Goal: Transaction & Acquisition: Purchase product/service

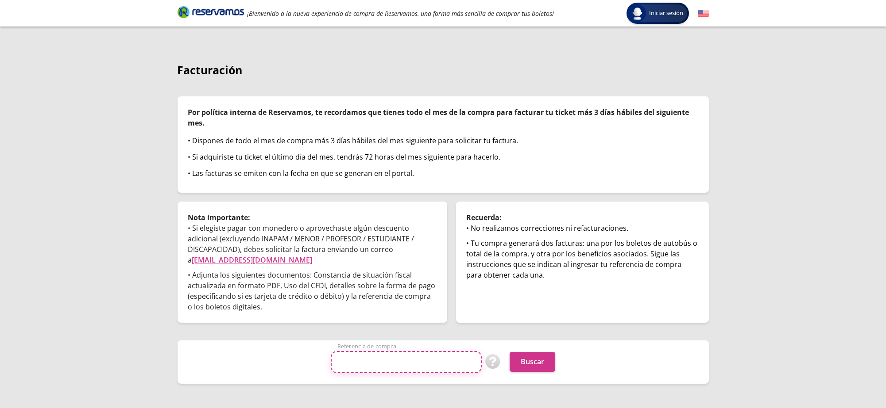
click at [397, 353] on input "Referencia de compra" at bounding box center [406, 362] width 151 height 22
paste input "AnB4MQqIudQ"
type input "AnB4MQqIudQ"
click at [540, 374] on div "AnB4MQqIudQ Referencia de compra Puedes encontrar tu referencia de compra en co…" at bounding box center [442, 362] width 531 height 43
click at [535, 365] on button "Buscar" at bounding box center [532, 362] width 46 height 20
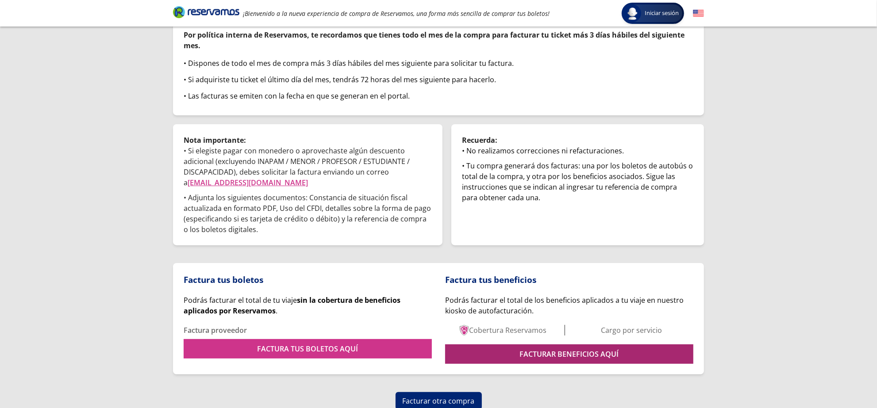
scroll to position [79, 0]
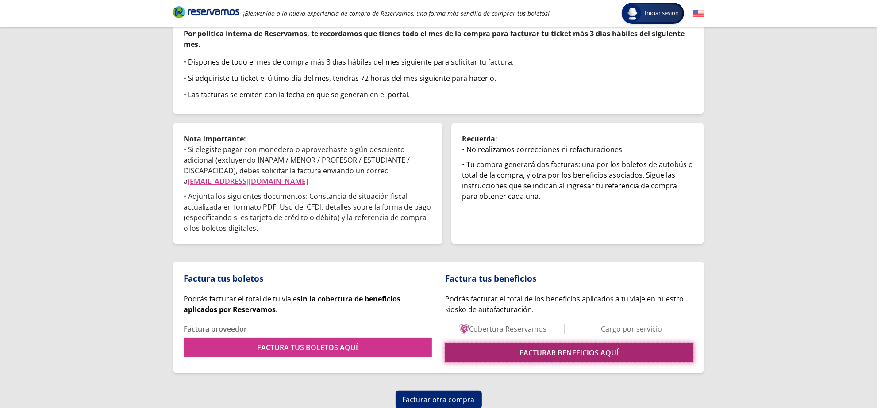
click at [525, 344] on link "FACTURAR BENEFICIOS AQUÍ" at bounding box center [569, 352] width 248 height 19
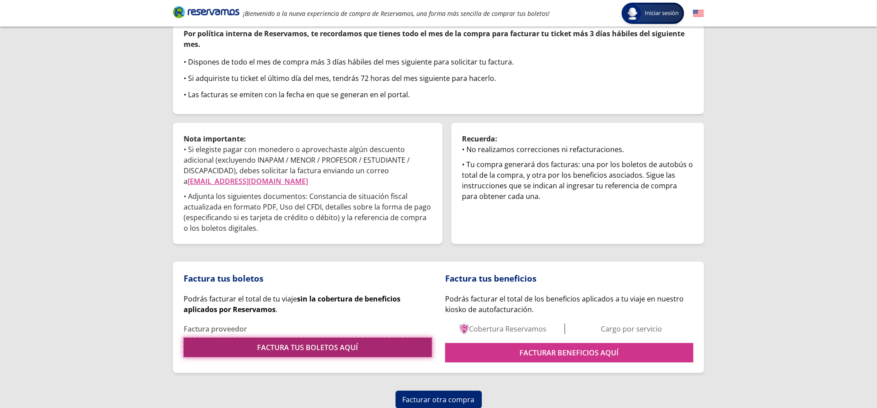
click at [393, 354] on link "FACTURA TUS BOLETOS AQUÍ" at bounding box center [308, 347] width 248 height 19
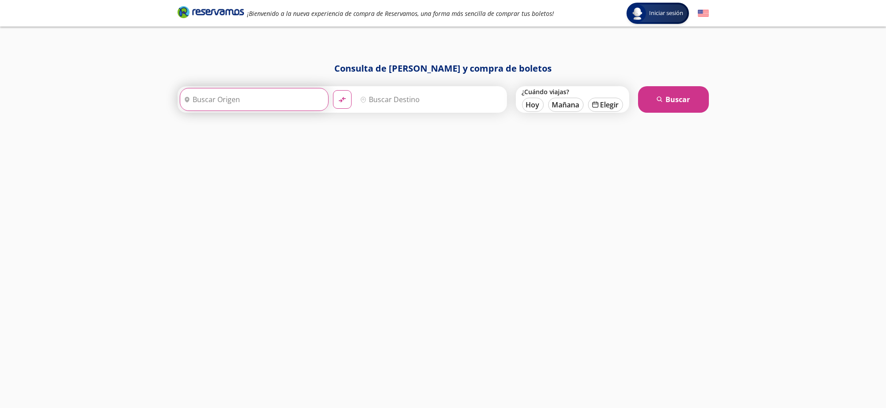
click at [248, 108] on input "Origen" at bounding box center [253, 100] width 146 height 22
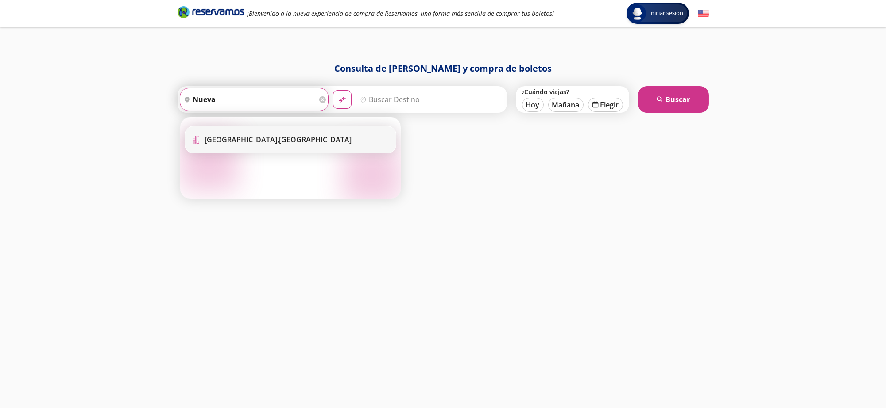
click at [255, 145] on li "Terminal Icon" at bounding box center [290, 140] width 211 height 27
type input "Central Nueva, Jalisco"
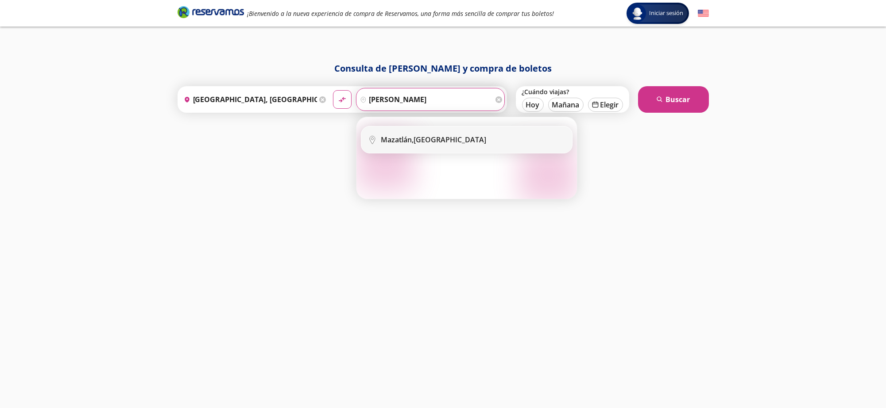
click at [393, 134] on li "City Icon Mazatlán, Sinaloa" at bounding box center [466, 140] width 211 height 27
type input "Mazatlán, Sinaloa"
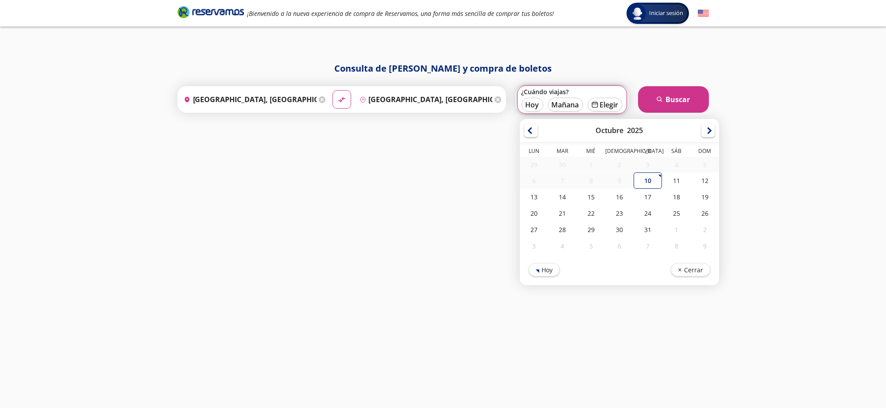
click at [538, 195] on div "13" at bounding box center [534, 197] width 28 height 16
type input "13-Oct-25"
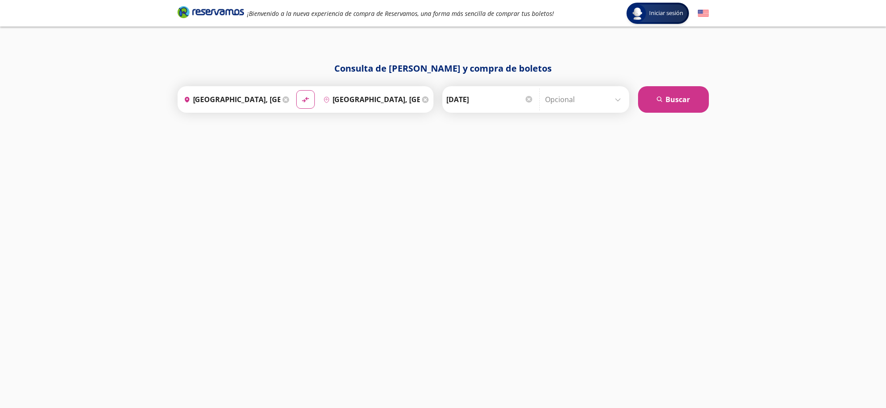
click at [562, 105] on input "Opcional" at bounding box center [584, 100] width 79 height 22
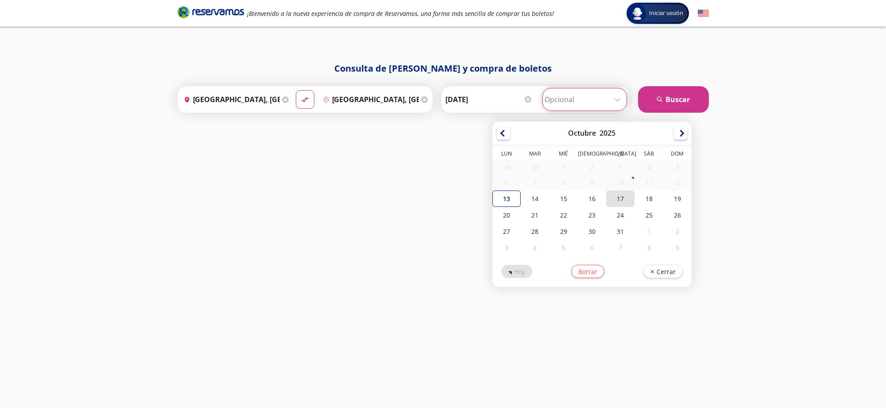
click at [622, 196] on div "17" at bounding box center [620, 199] width 28 height 16
type input "17-Oct-25"
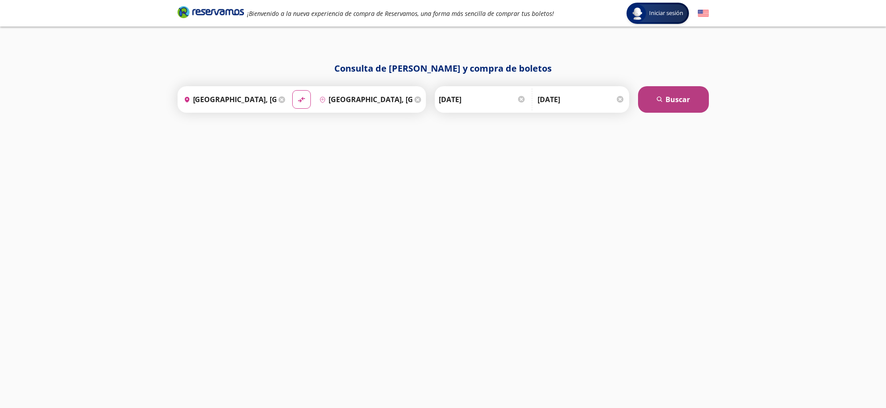
click at [659, 100] on icon "search" at bounding box center [659, 99] width 7 height 7
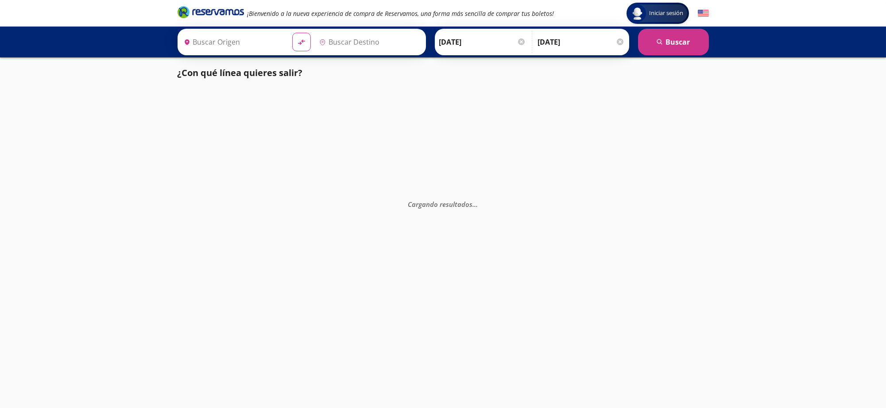
type input "Central Nueva, Jalisco"
type input "Mazatlán, Sinaloa"
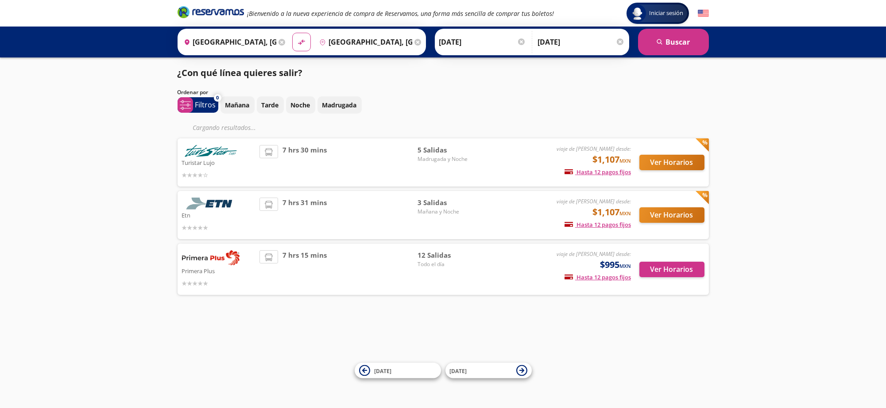
click at [645, 280] on div "Ver Horarios" at bounding box center [667, 269] width 73 height 38
click at [648, 268] on button "Ver Horarios" at bounding box center [671, 269] width 65 height 15
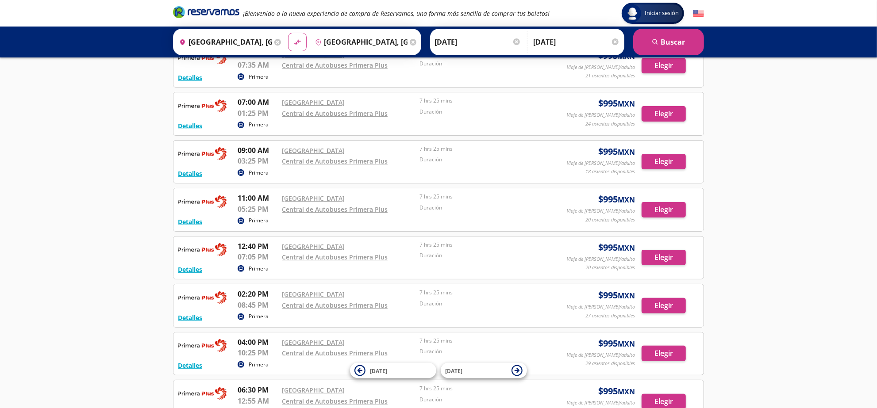
scroll to position [110, 0]
click at [666, 109] on button "Elegir" at bounding box center [664, 113] width 44 height 15
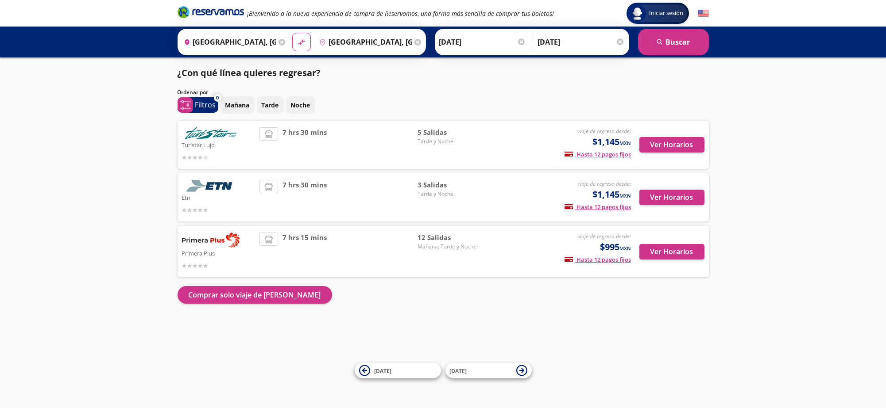
click at [659, 262] on div "Ver Horarios" at bounding box center [667, 252] width 73 height 38
click at [659, 257] on button "Ver Horarios" at bounding box center [671, 251] width 65 height 15
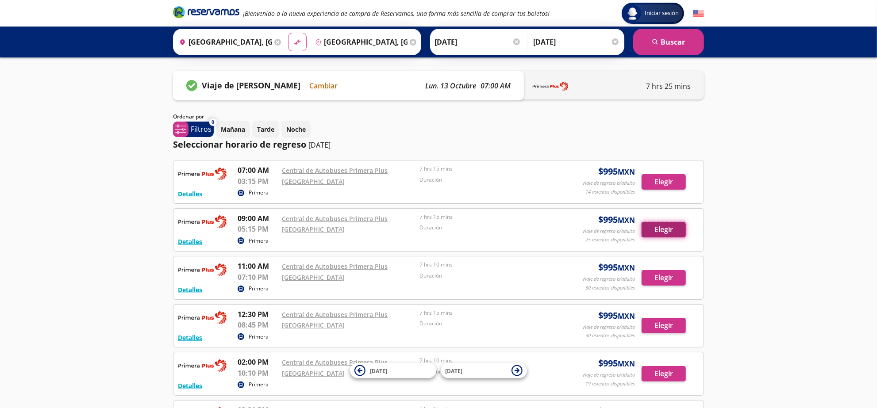
click at [664, 229] on button "Elegir" at bounding box center [664, 229] width 44 height 15
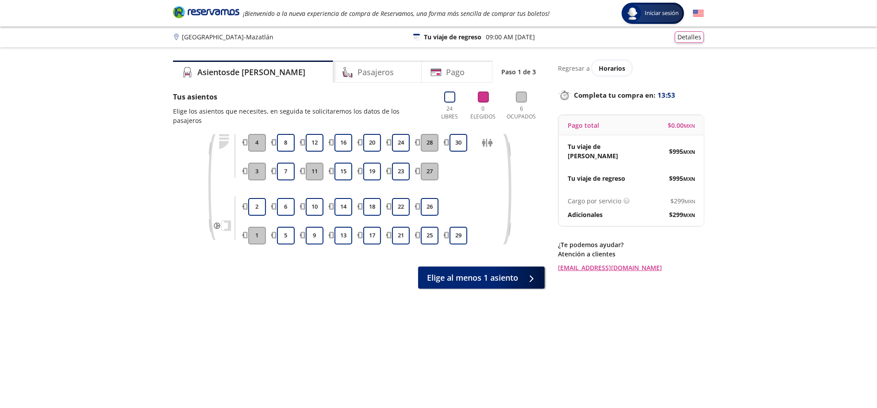
drag, startPoint x: 262, startPoint y: 195, endPoint x: 277, endPoint y: 176, distance: 23.9
click at [262, 198] on button "2" at bounding box center [257, 207] width 18 height 18
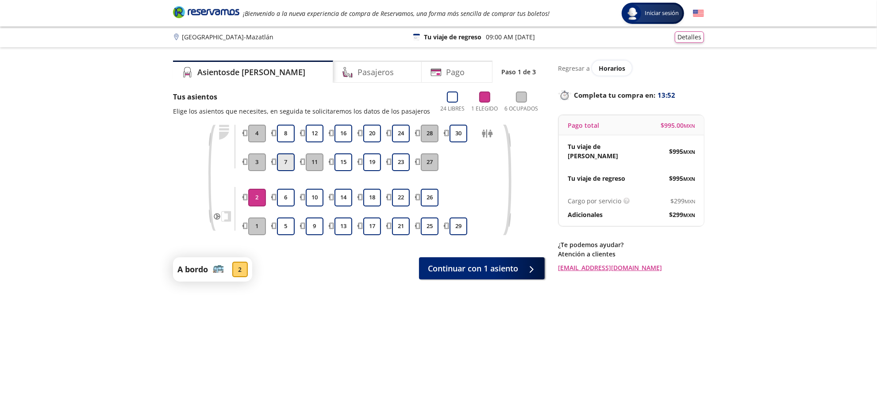
click at [286, 165] on button "7" at bounding box center [286, 163] width 18 height 18
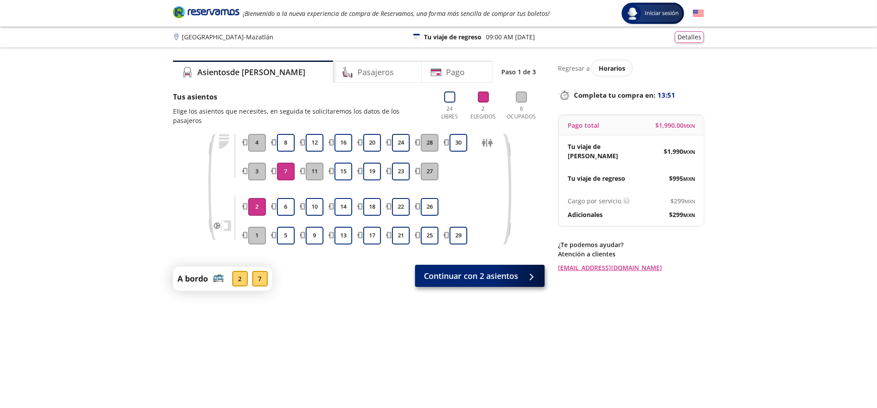
click at [498, 279] on div "A bordo 2 7 Continuar con 2 asientos" at bounding box center [359, 279] width 372 height 24
click at [497, 271] on span "Continuar con 2 asientos" at bounding box center [471, 276] width 94 height 12
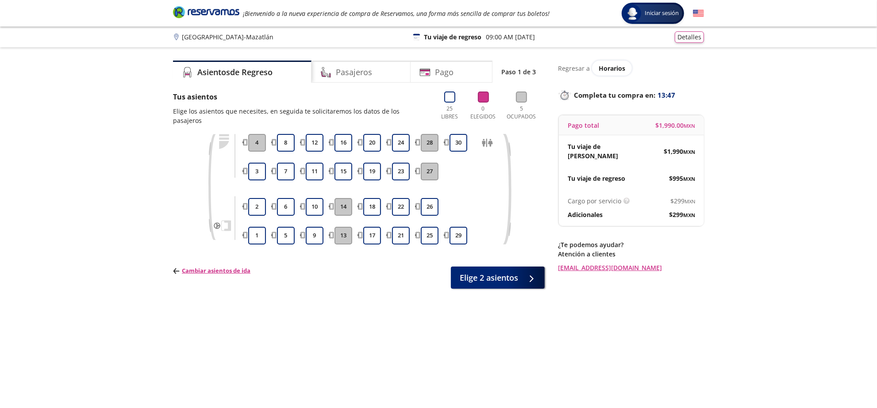
click at [255, 188] on div "1 2 3 4" at bounding box center [257, 189] width 22 height 111
drag, startPoint x: 257, startPoint y: 208, endPoint x: 256, endPoint y: 197, distance: 11.1
click at [257, 208] on div "1 2 3 4" at bounding box center [257, 189] width 22 height 111
click at [256, 198] on button "2" at bounding box center [257, 207] width 18 height 18
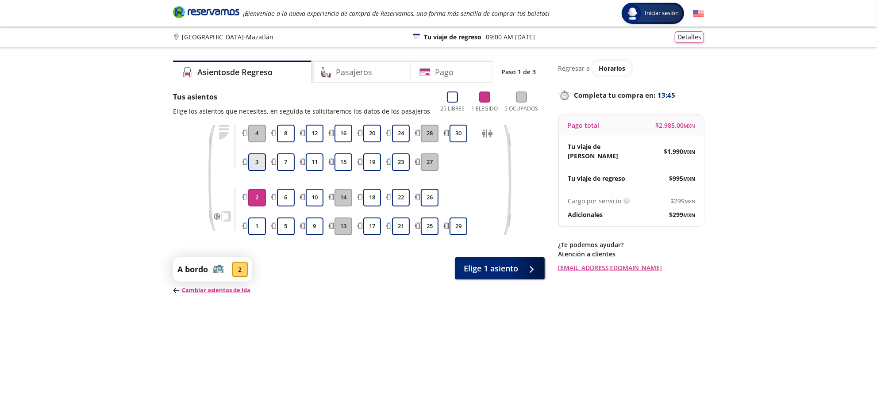
click at [258, 165] on button "3" at bounding box center [257, 163] width 18 height 18
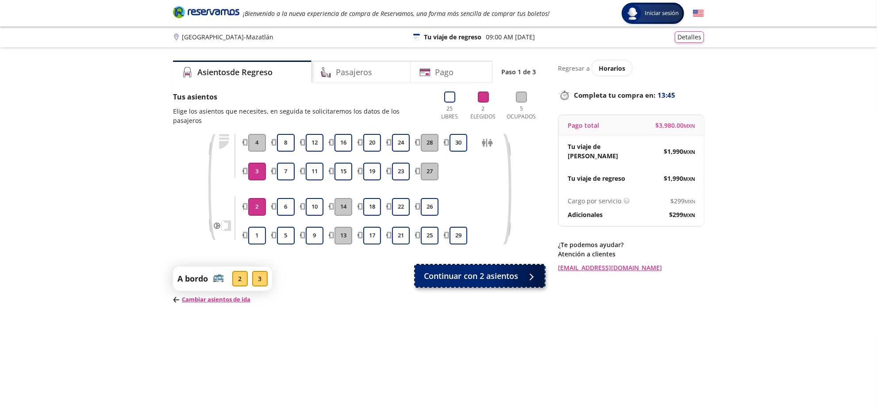
click at [459, 270] on span "Continuar con 2 asientos" at bounding box center [471, 276] width 94 height 12
